Goal: Task Accomplishment & Management: Manage account settings

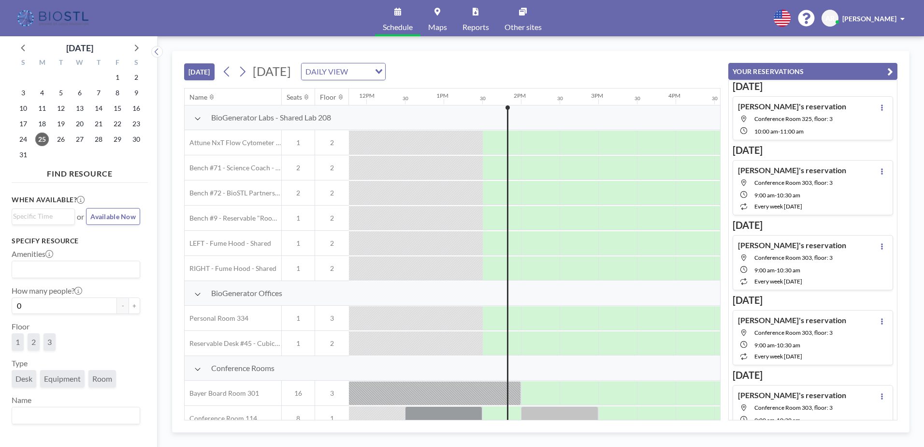
scroll to position [0, 1005]
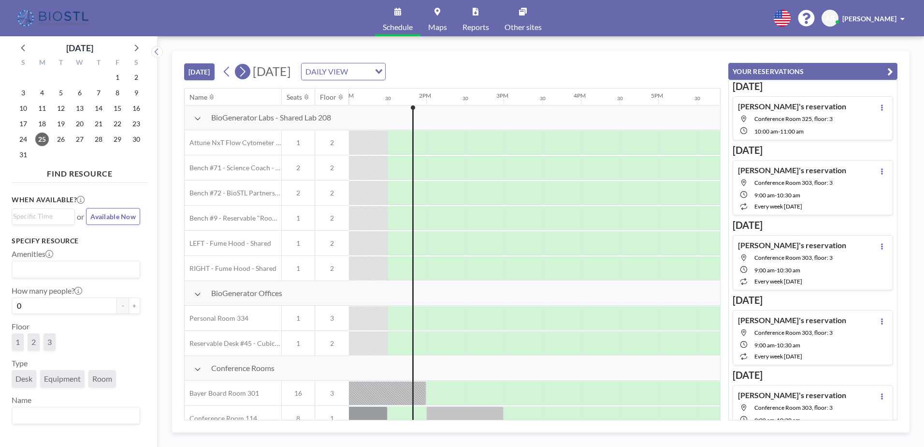
click at [246, 71] on icon at bounding box center [242, 71] width 9 height 14
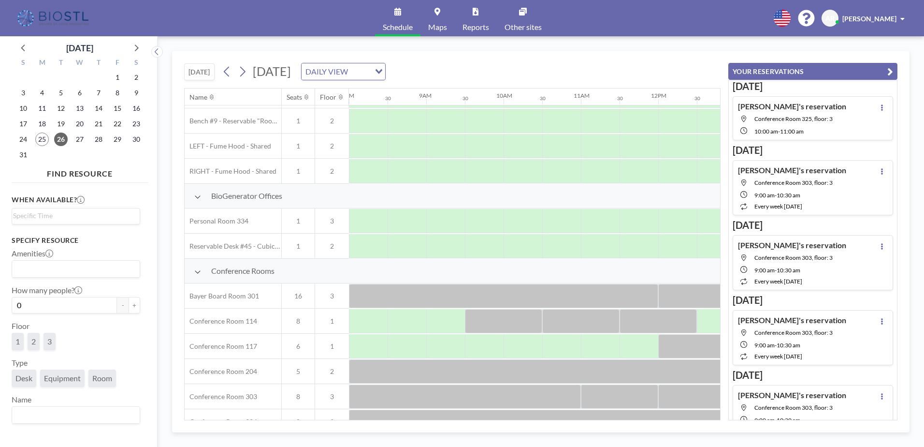
scroll to position [193, 619]
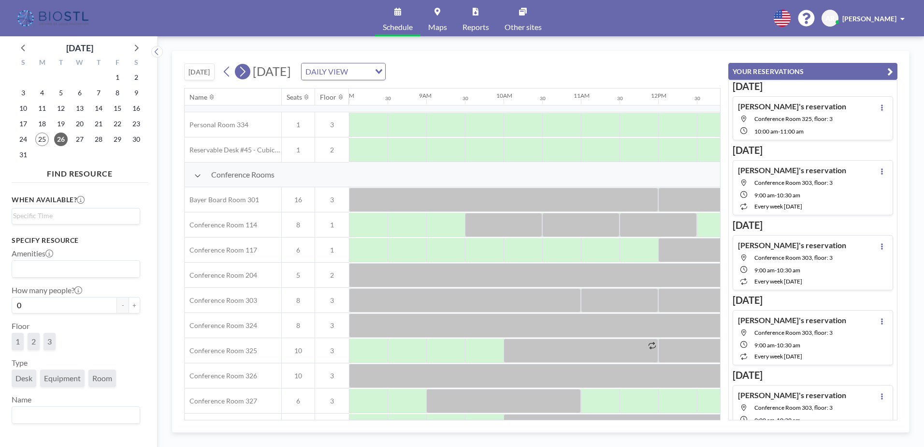
click at [250, 69] on button at bounding box center [242, 71] width 15 height 15
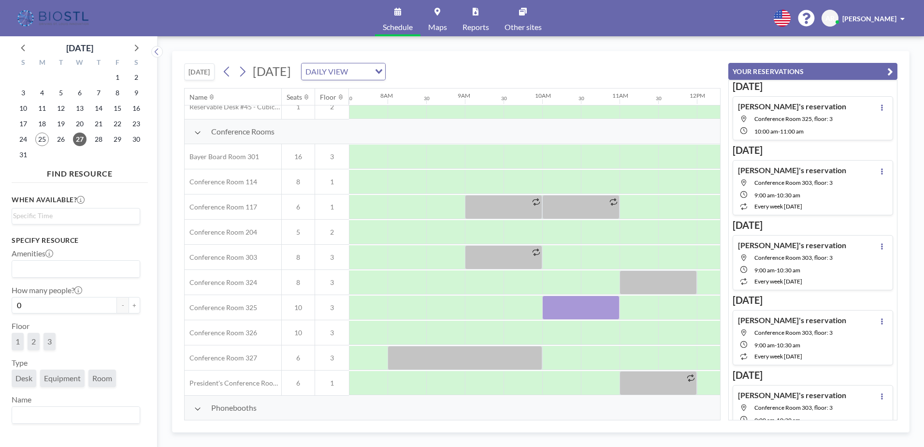
scroll to position [242, 580]
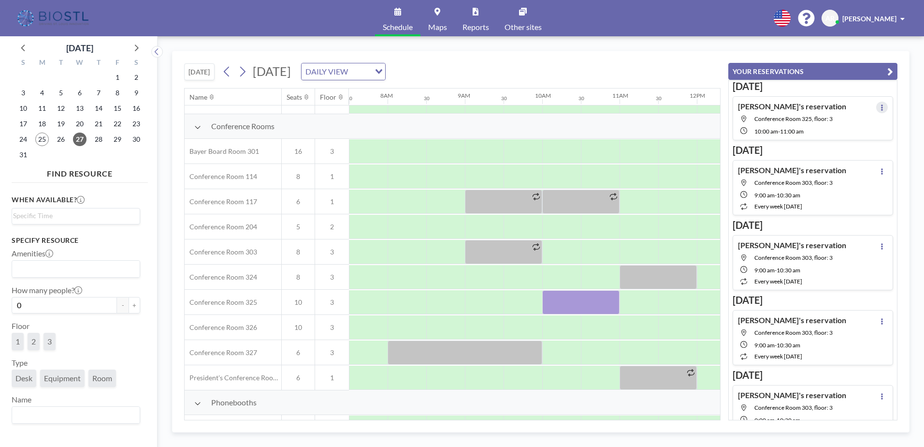
click at [881, 105] on icon at bounding box center [882, 107] width 2 height 6
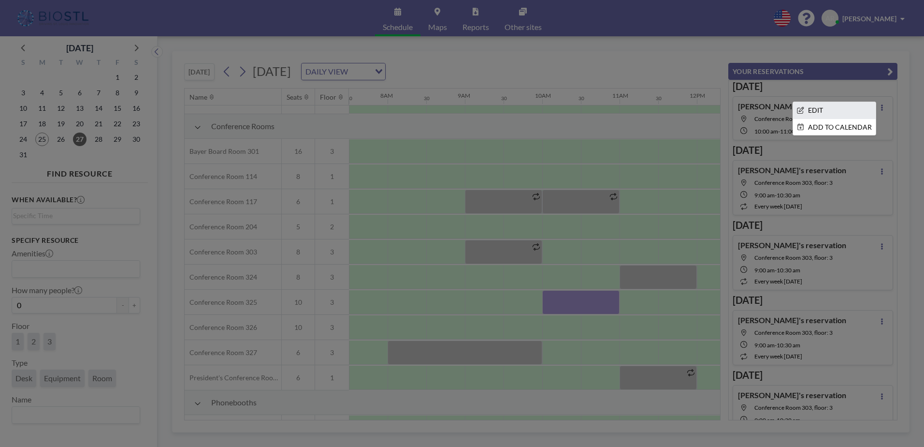
click at [820, 105] on li "EDIT" at bounding box center [834, 110] width 83 height 16
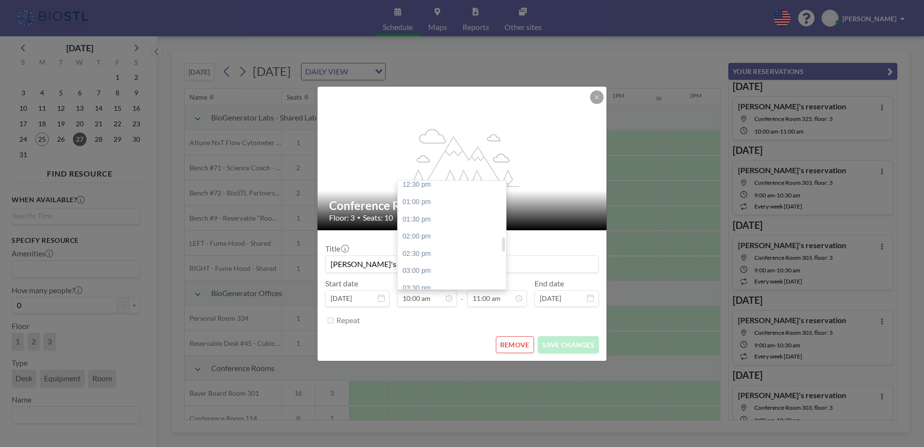
scroll to position [441, 0]
click at [420, 263] on div "03:00 pm" at bounding box center [454, 264] width 113 height 17
type input "03:00 pm"
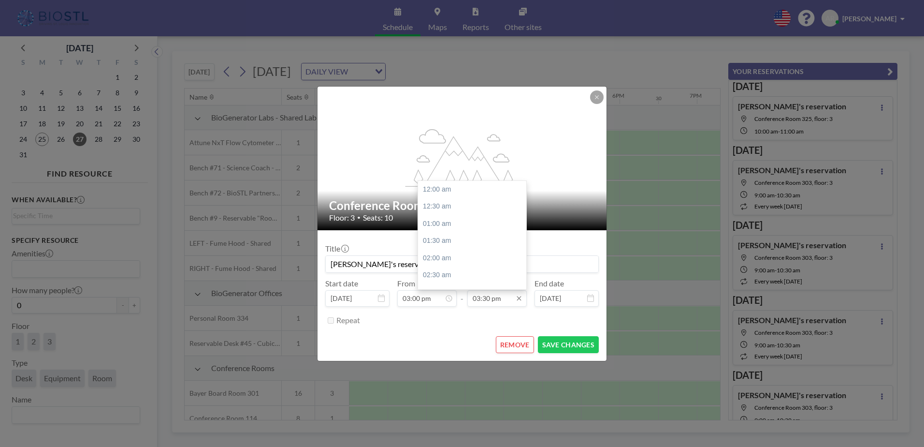
scroll to position [533, 0]
click at [498, 298] on input "03:30 pm" at bounding box center [496, 298] width 59 height 16
click at [450, 203] on div "04:00 pm" at bounding box center [474, 206] width 113 height 17
type input "04:00 pm"
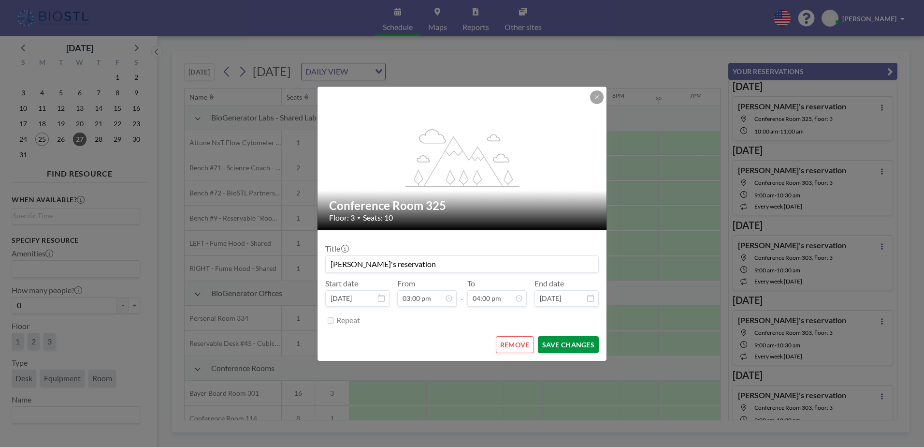
click at [554, 344] on button "SAVE CHANGES" at bounding box center [568, 344] width 61 height 17
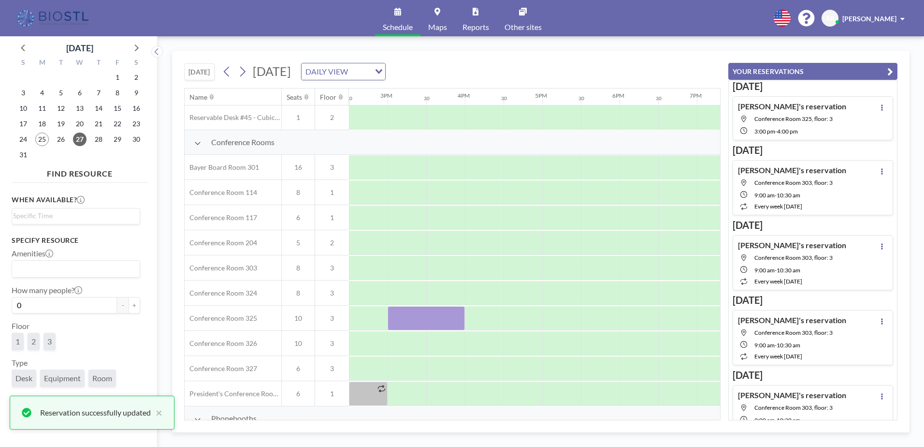
scroll to position [242, 1121]
